Goal: Information Seeking & Learning: Check status

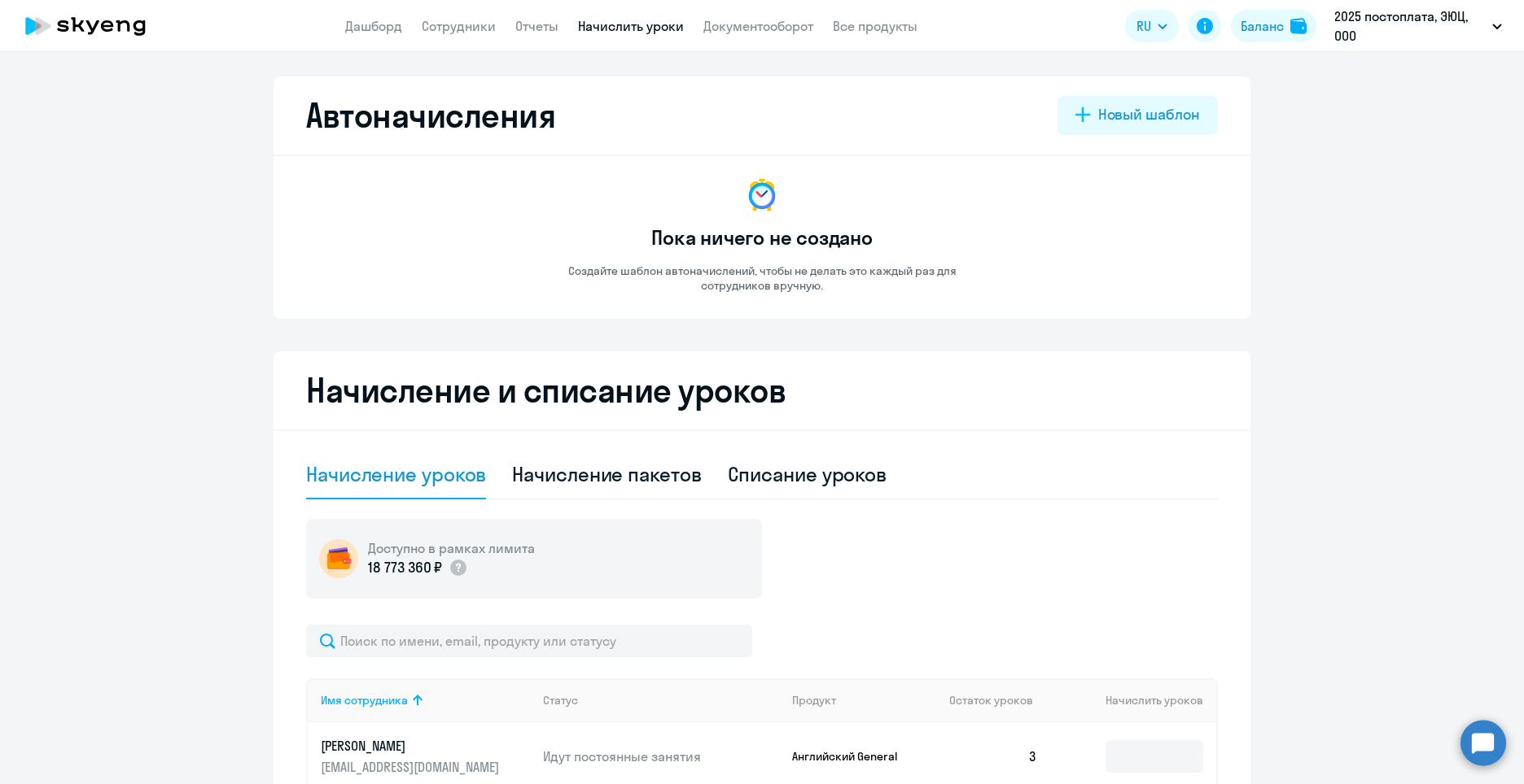
select select "10"
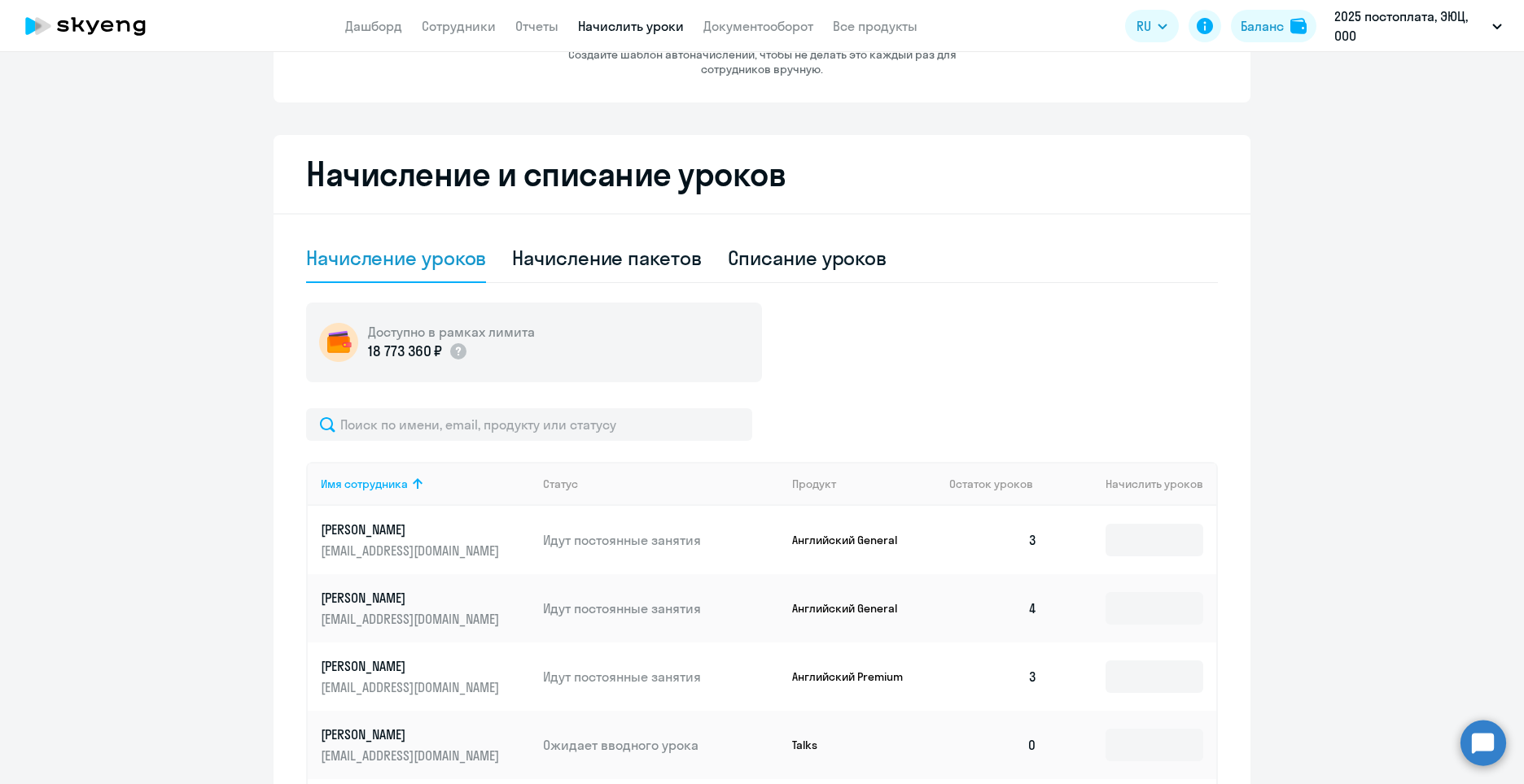
scroll to position [188, 0]
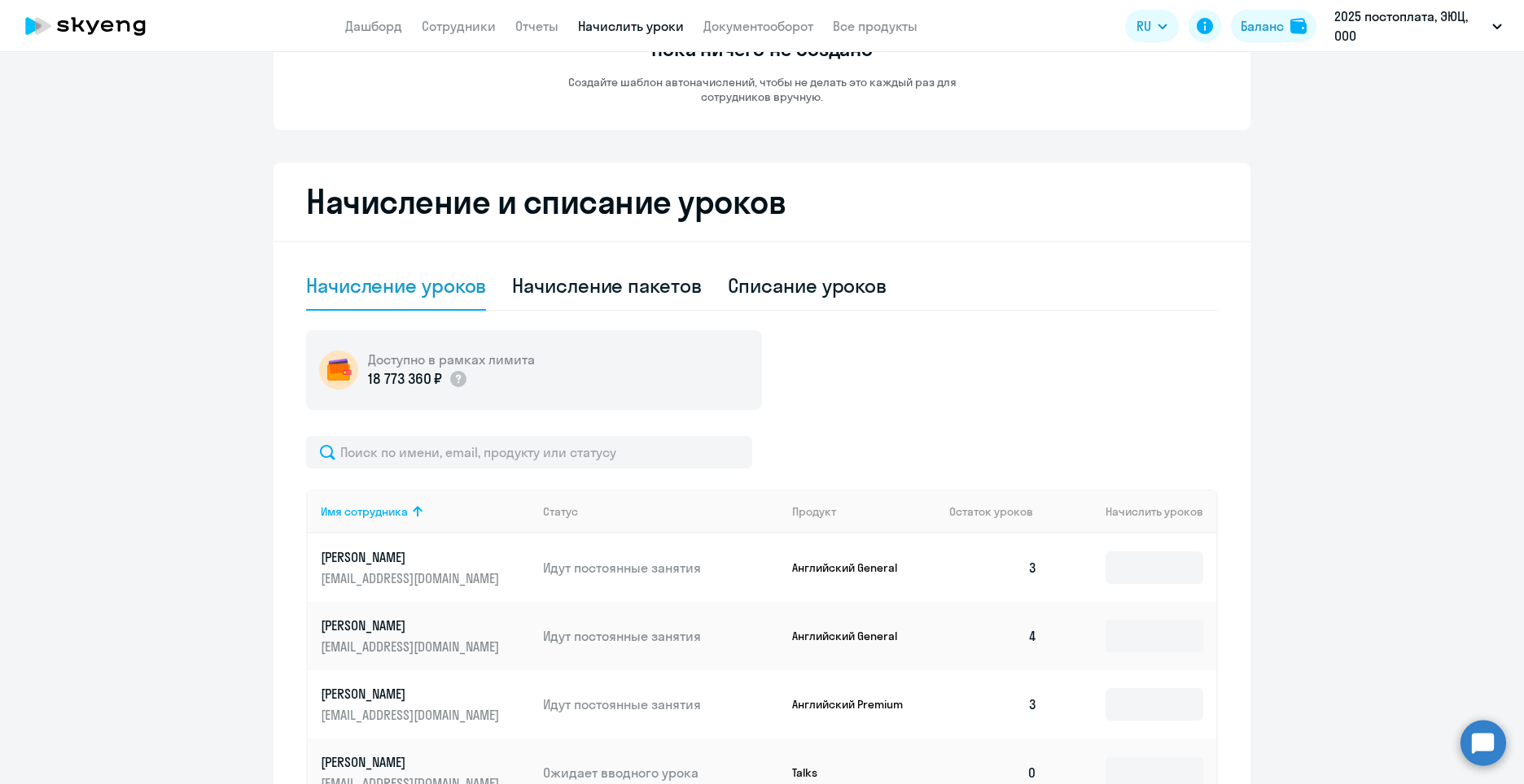
click at [437, 295] on div "Начисление уроков" at bounding box center [396, 285] width 180 height 26
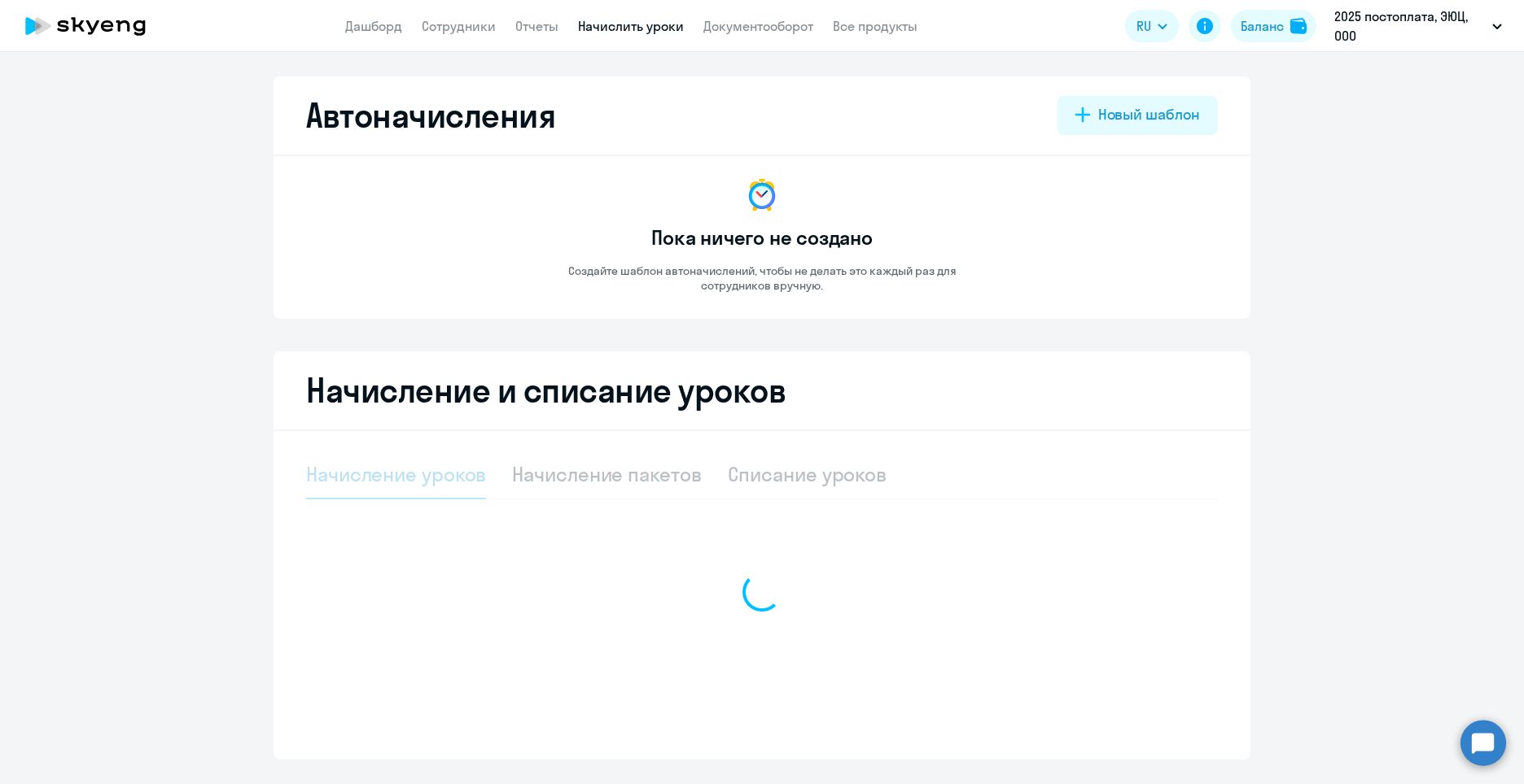
select select "10"
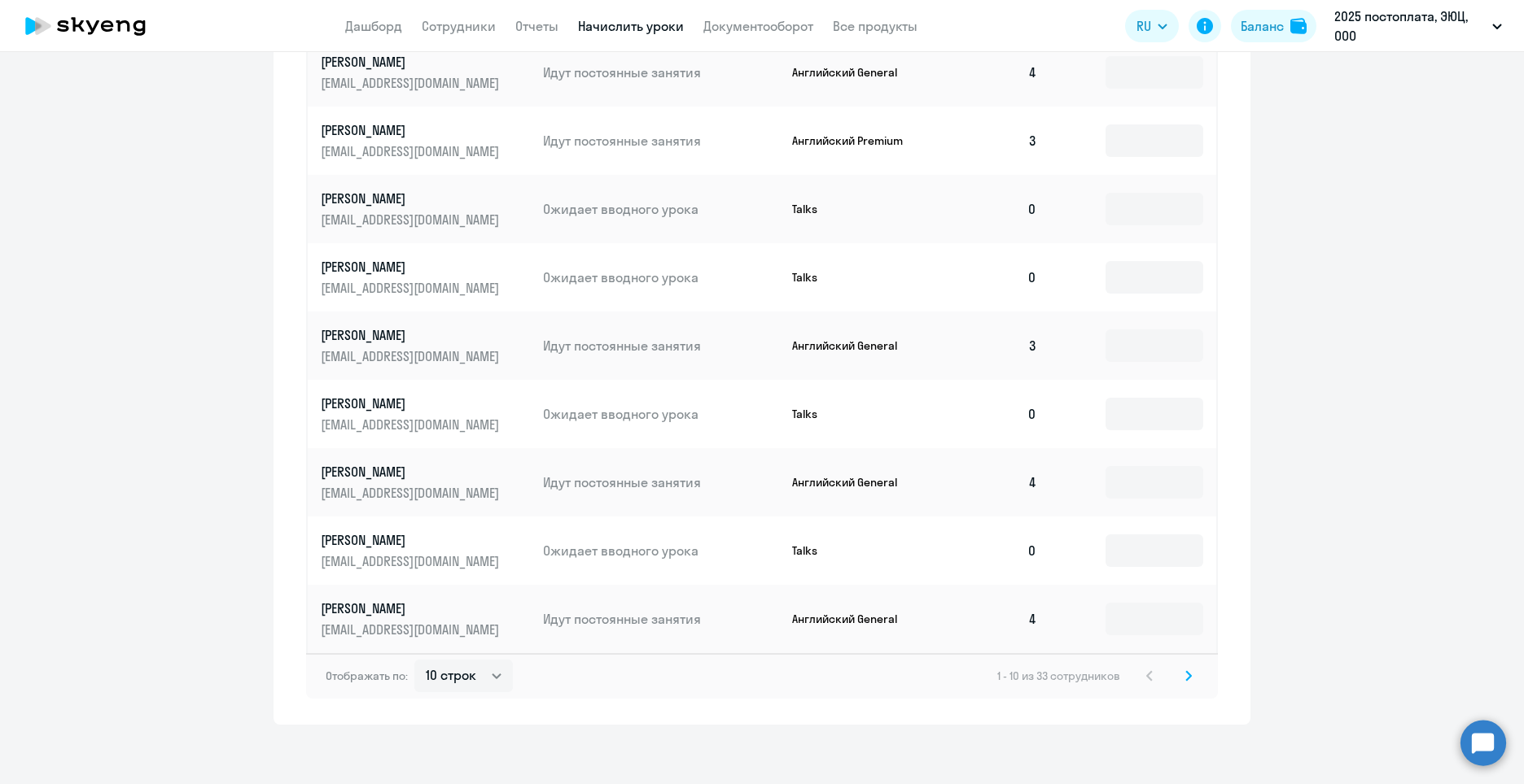
scroll to position [758, 0]
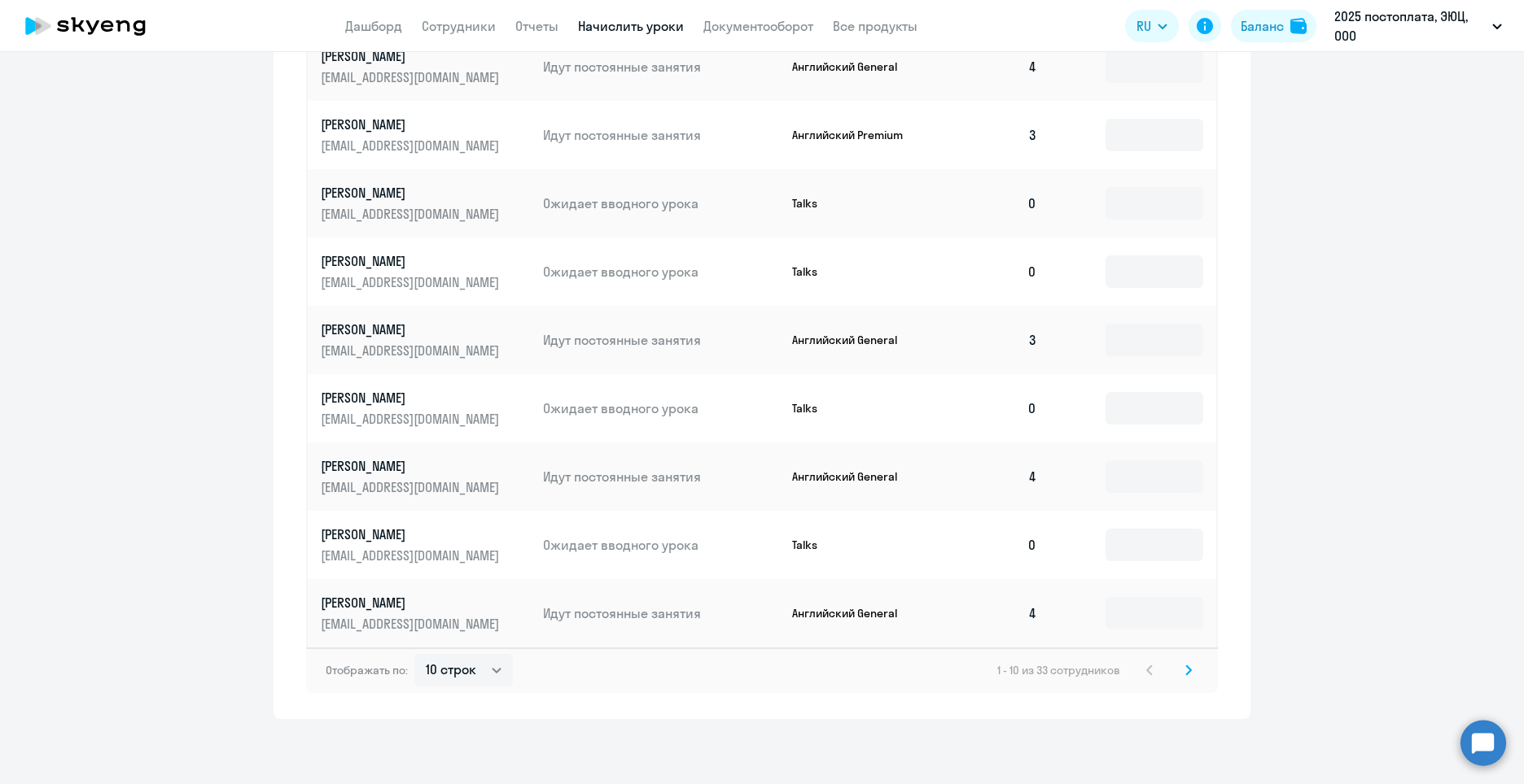
click at [1186, 670] on icon at bounding box center [1188, 670] width 4 height 9
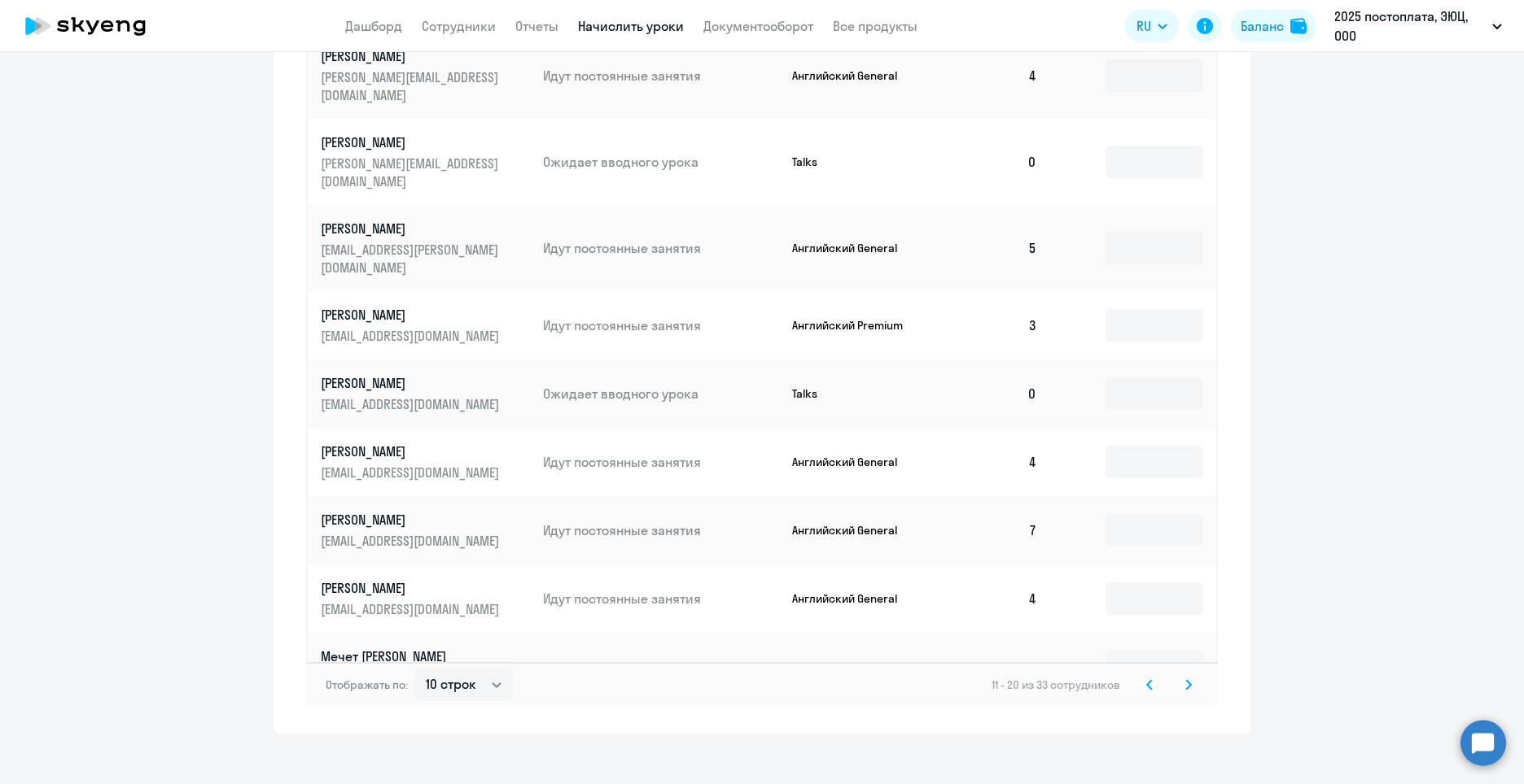
click at [1186, 676] on svg-icon at bounding box center [1188, 685] width 20 height 20
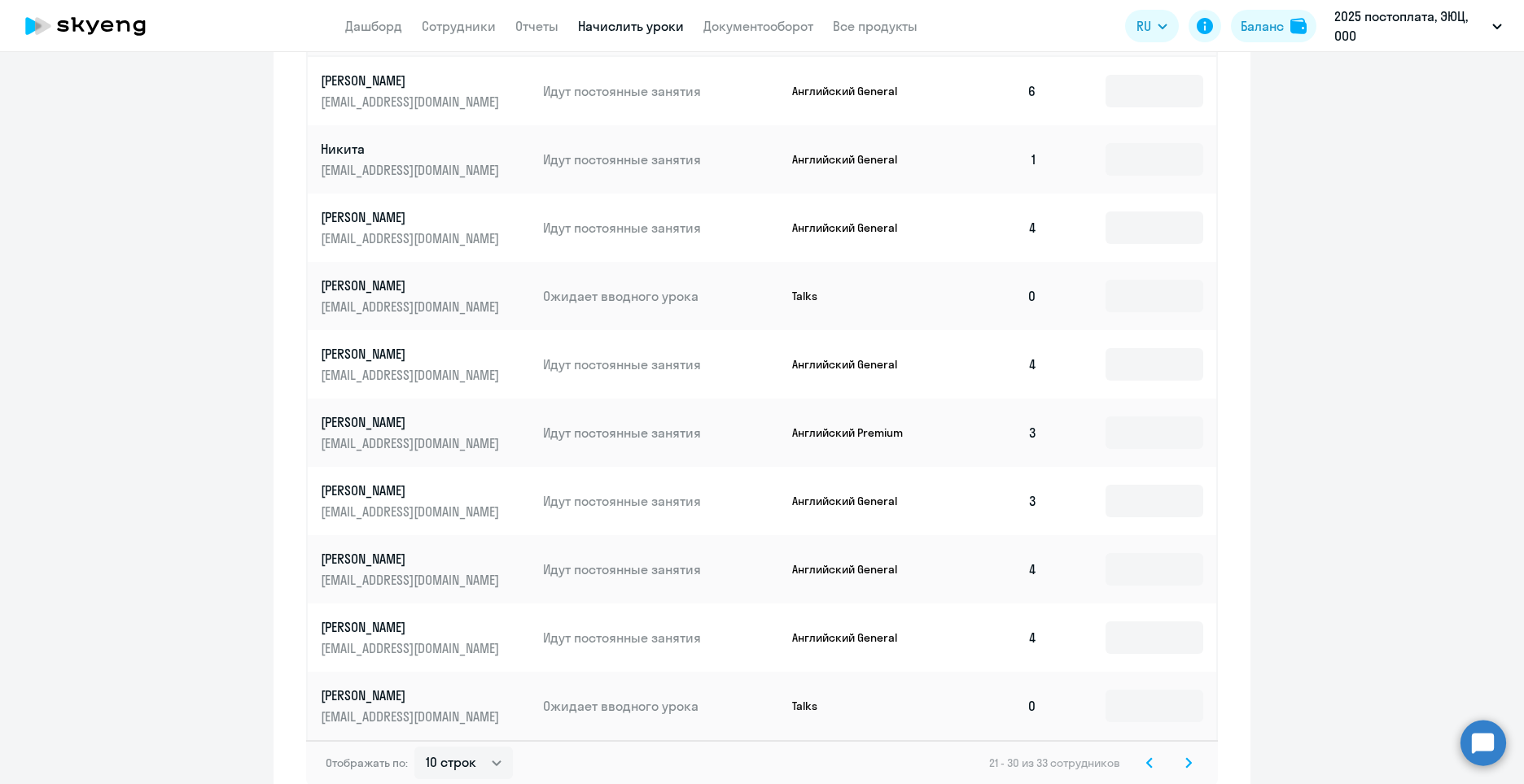
scroll to position [677, 0]
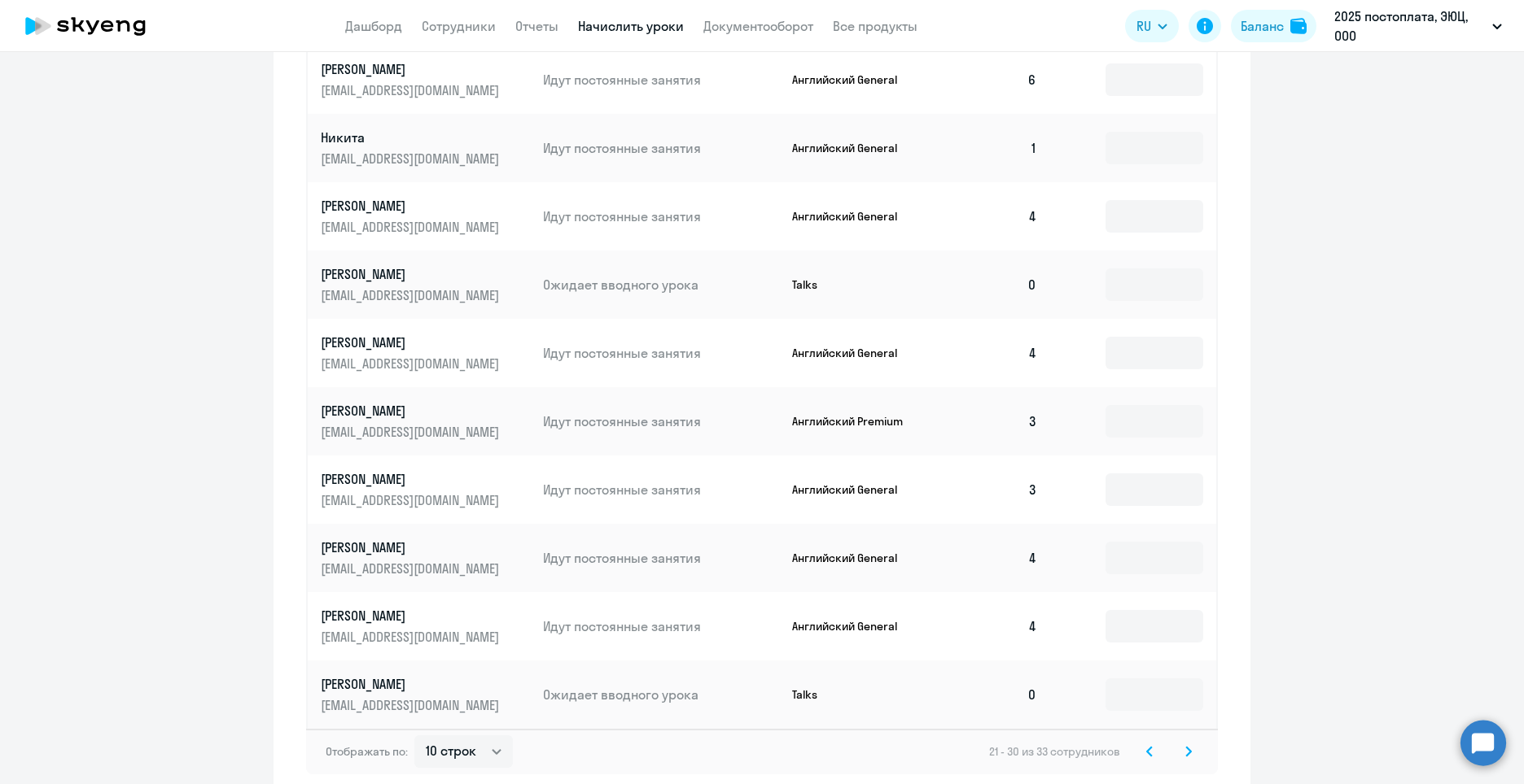
click at [1185, 751] on icon at bounding box center [1188, 751] width 6 height 12
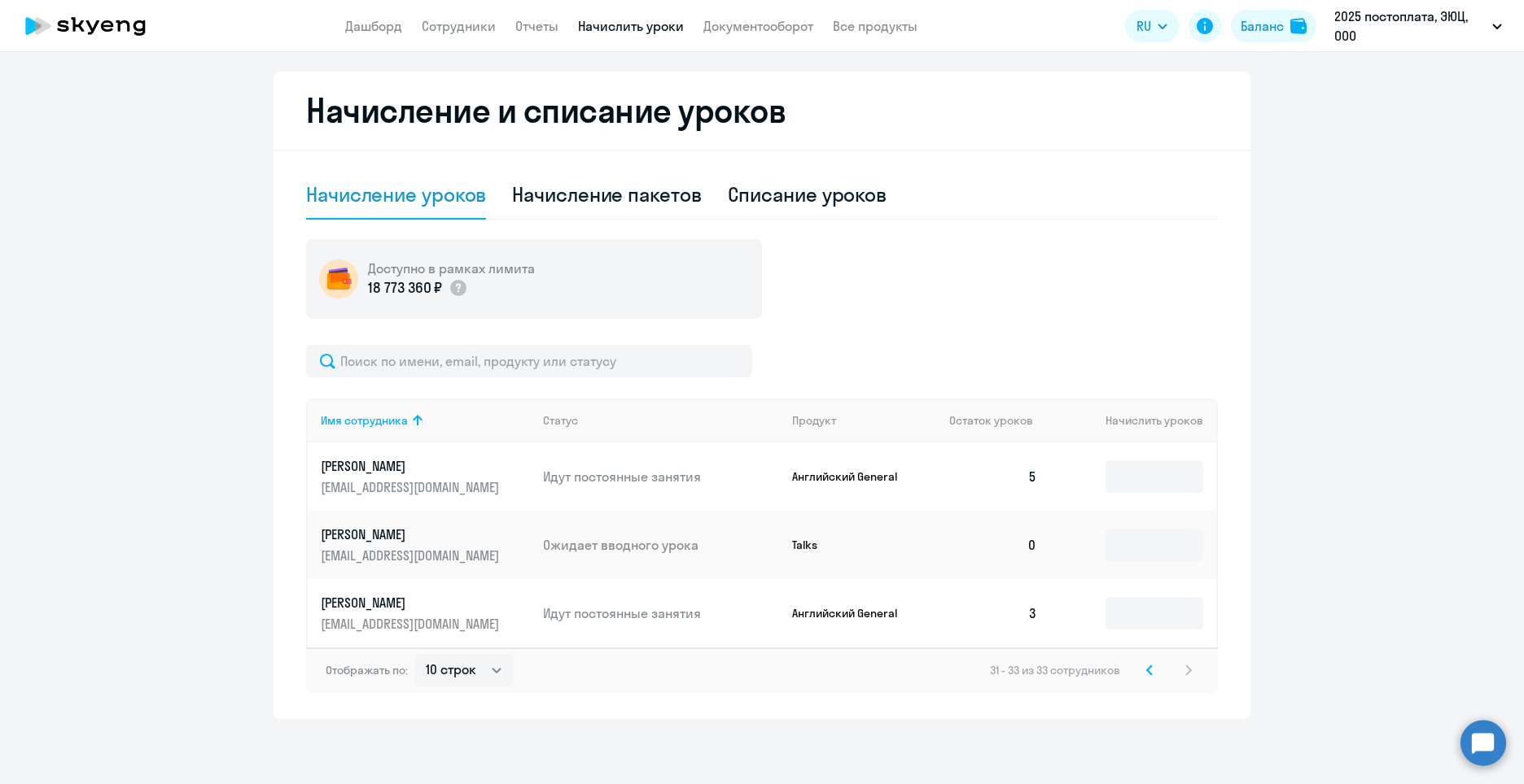
scroll to position [280, 0]
click at [1147, 673] on icon at bounding box center [1149, 670] width 4 height 9
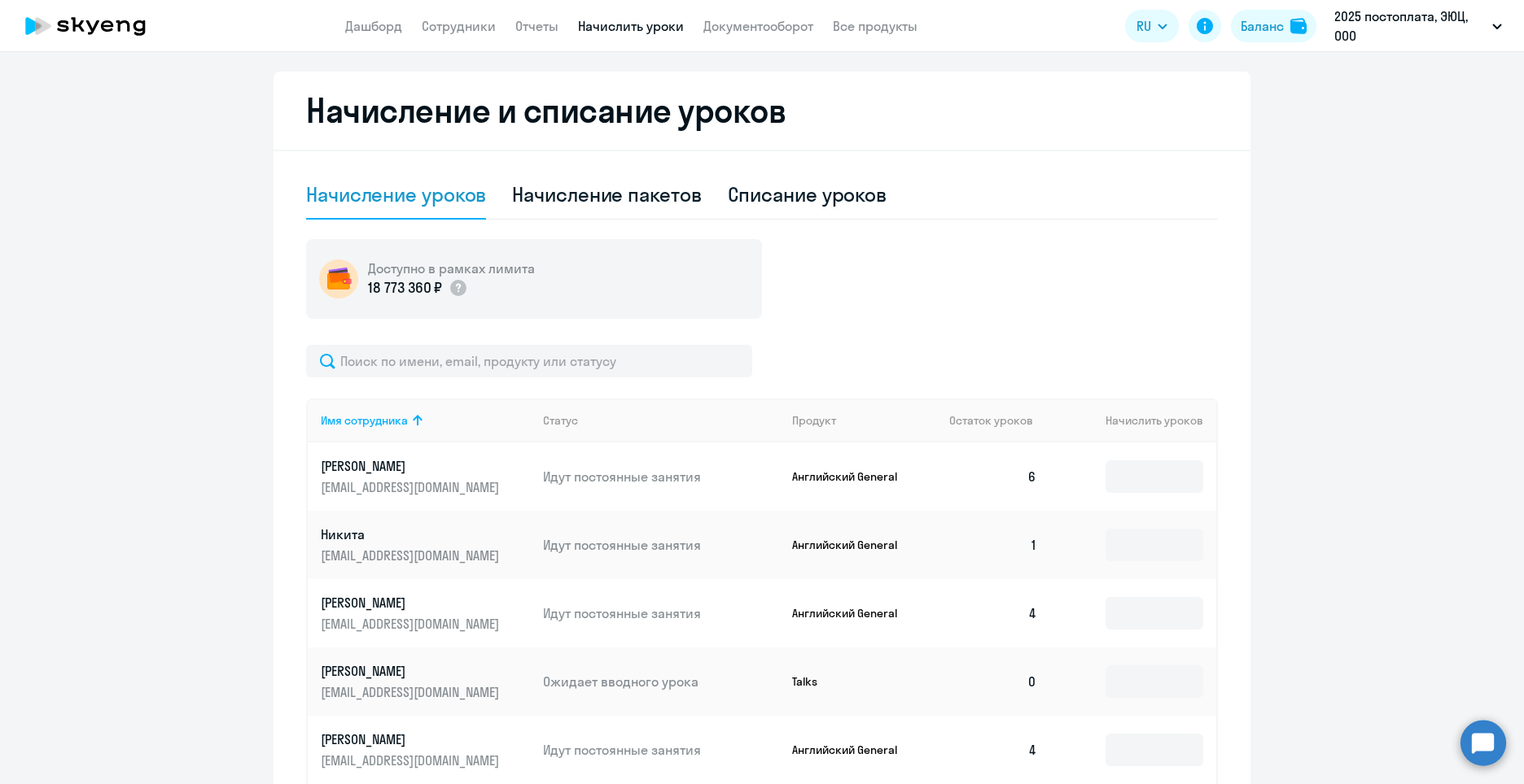
scroll to position [677, 0]
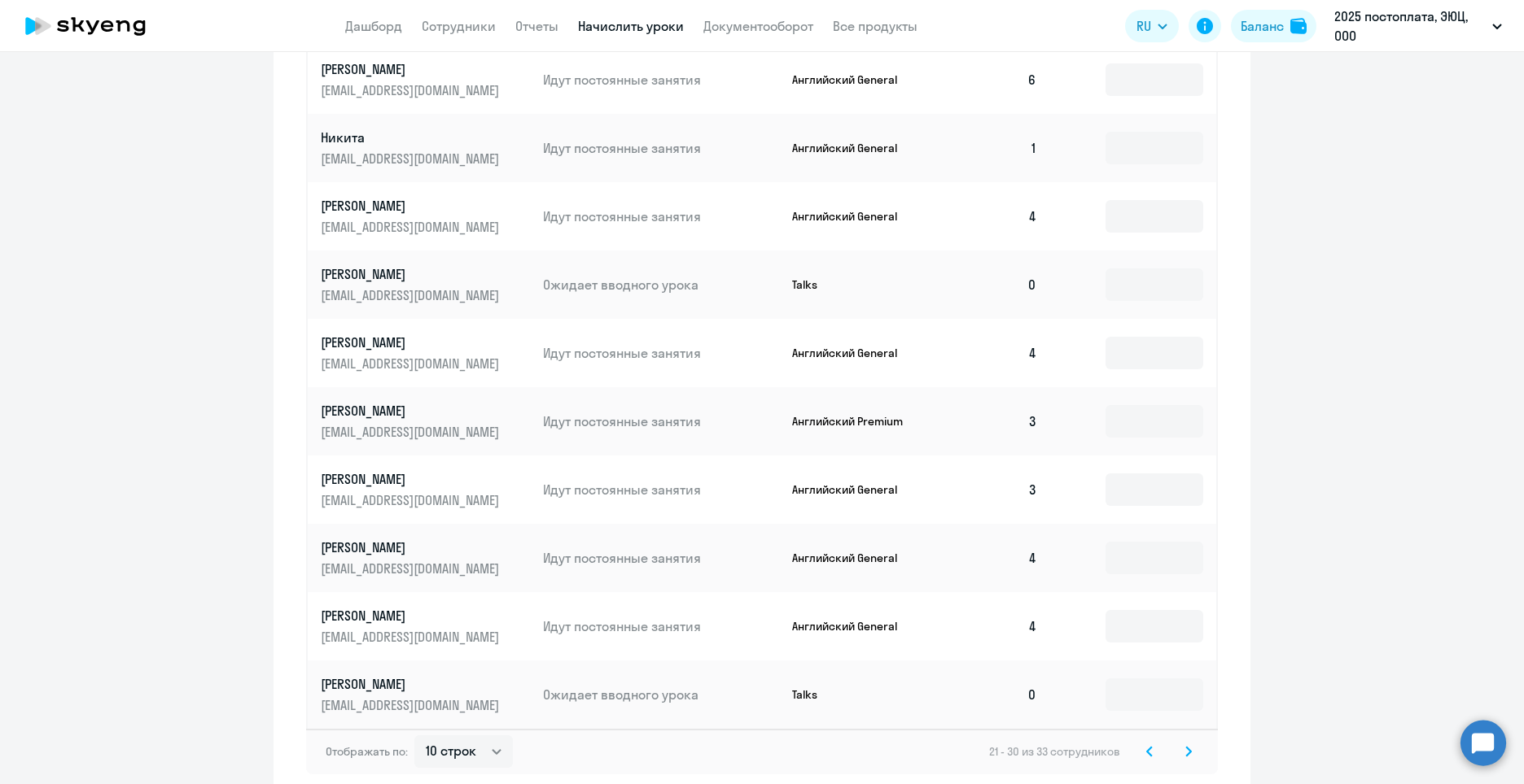
click at [1146, 746] on icon at bounding box center [1149, 751] width 6 height 12
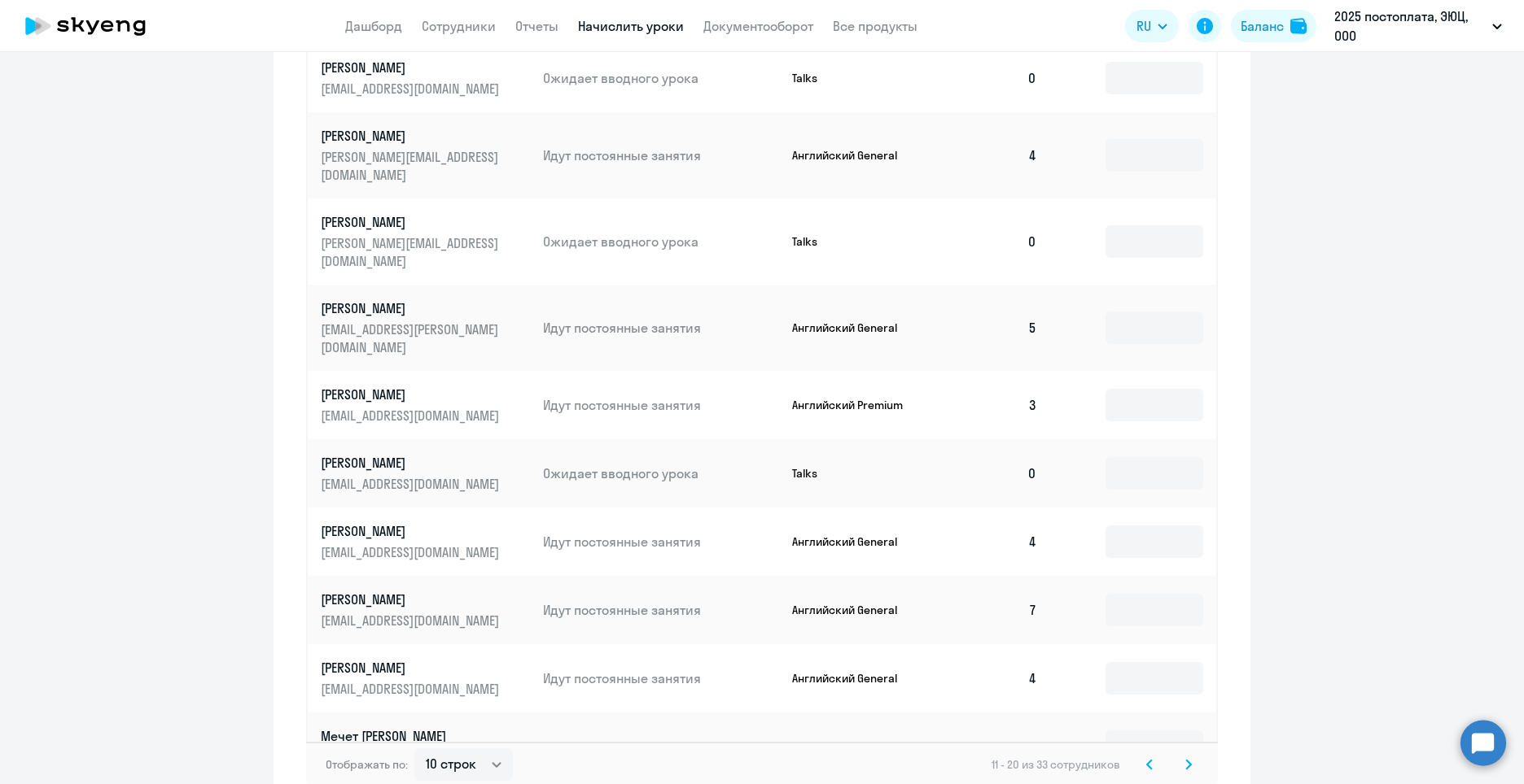
scroll to position [758, 0]
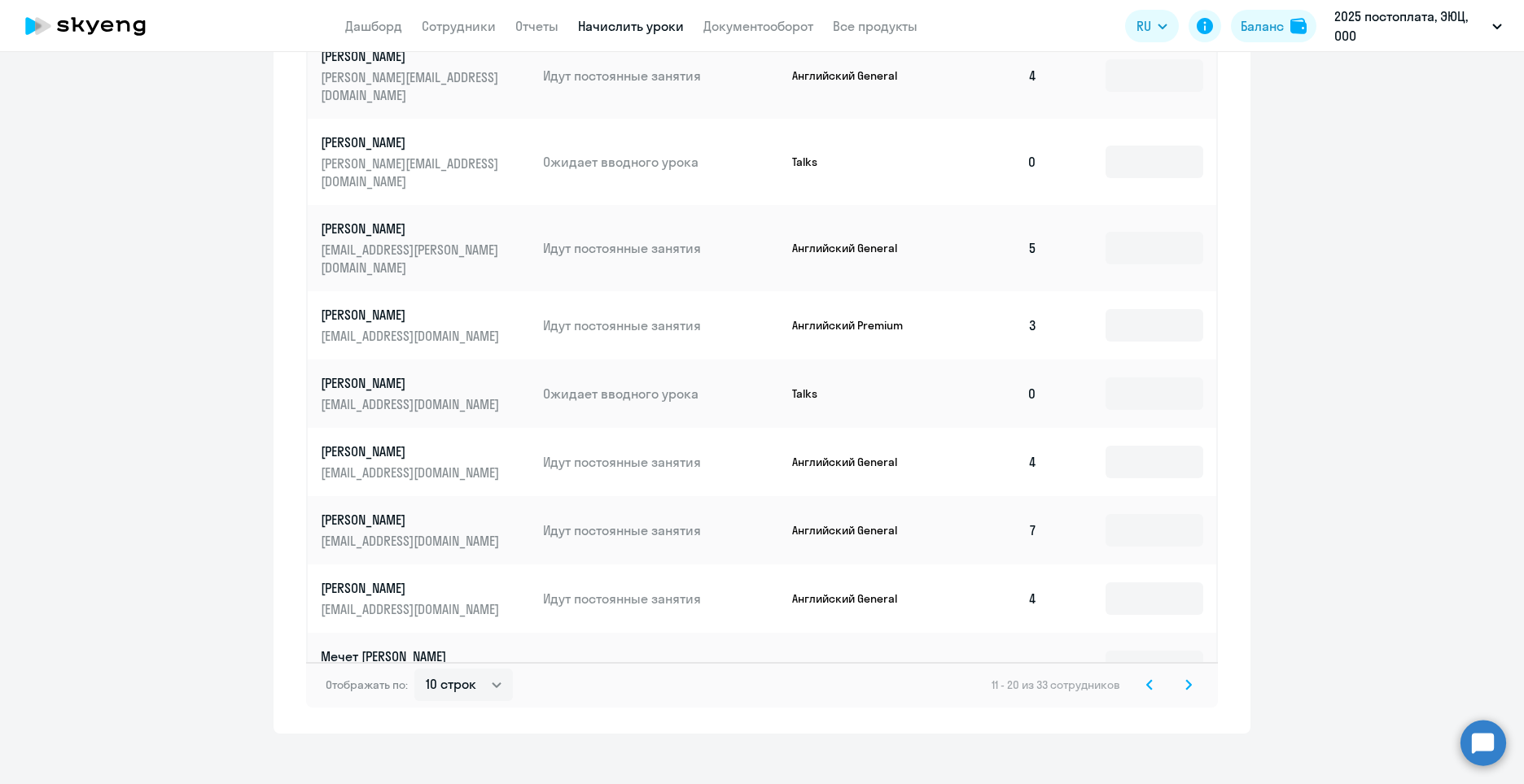
click at [1140, 676] on svg-icon at bounding box center [1150, 685] width 20 height 20
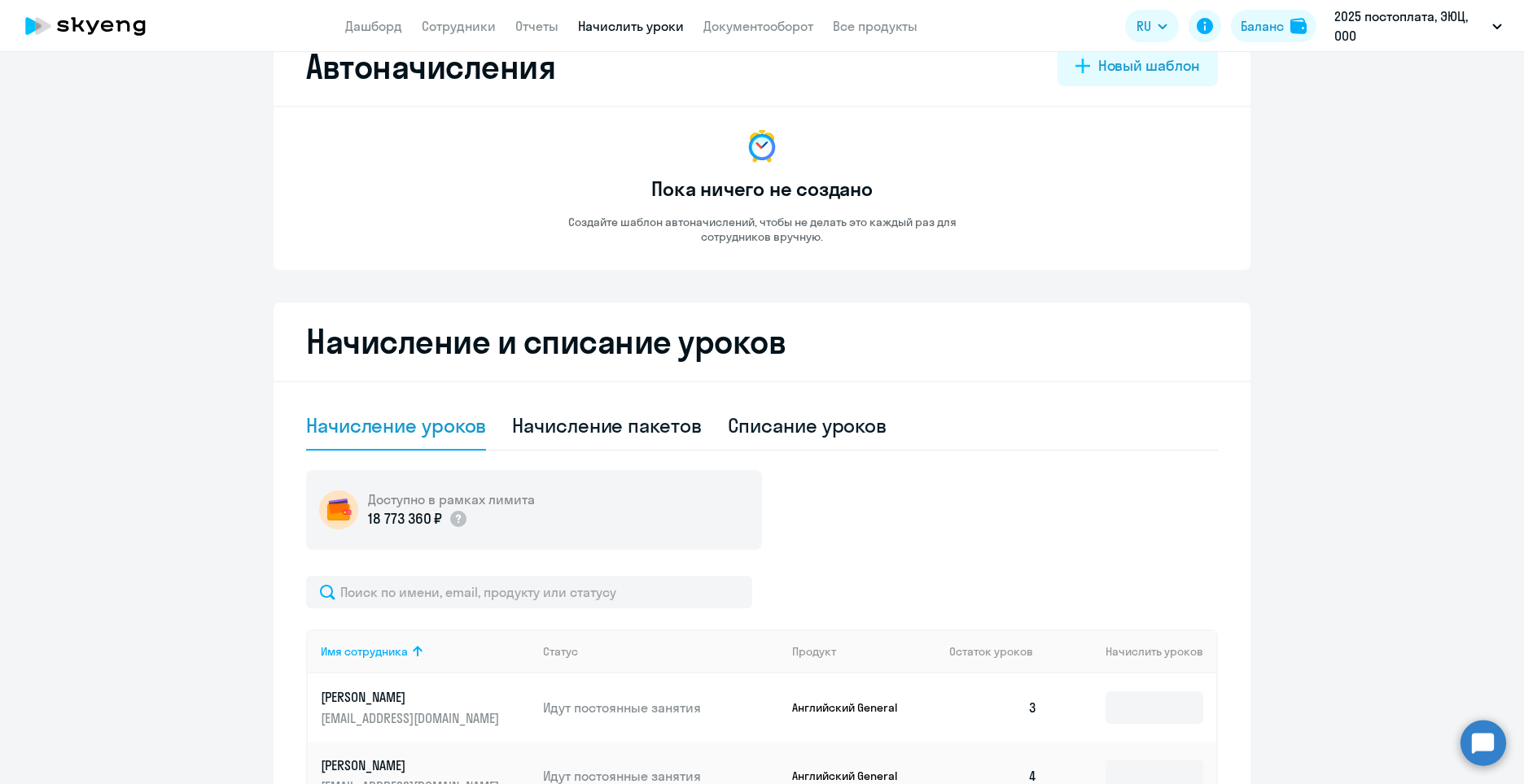
scroll to position [0, 0]
